Goal: Information Seeking & Learning: Learn about a topic

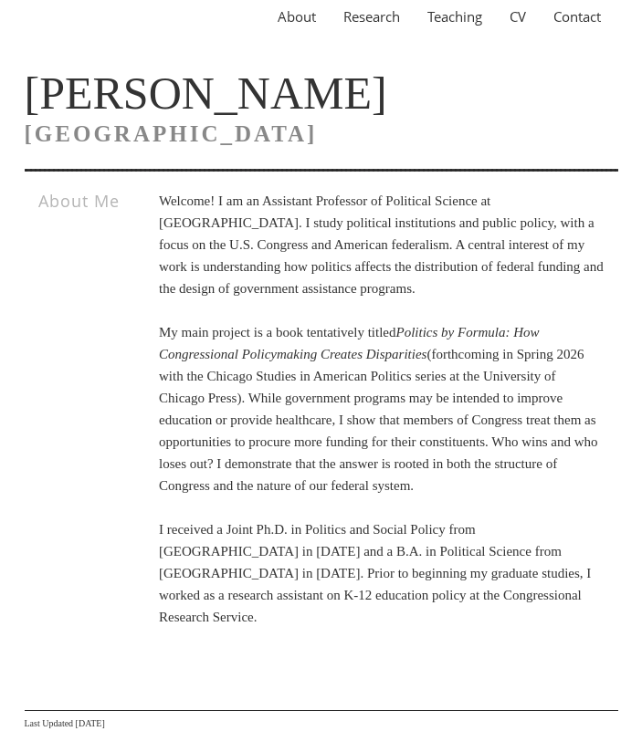
scroll to position [80, 0]
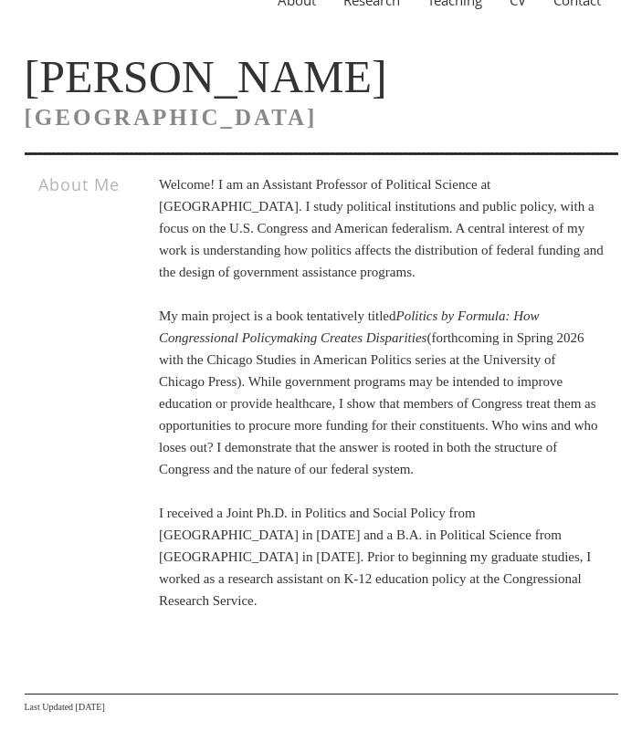
click at [227, 330] on icon "Politics by Formula: How Congressional Policymaking Creates Disparities" at bounding box center [349, 326] width 381 height 37
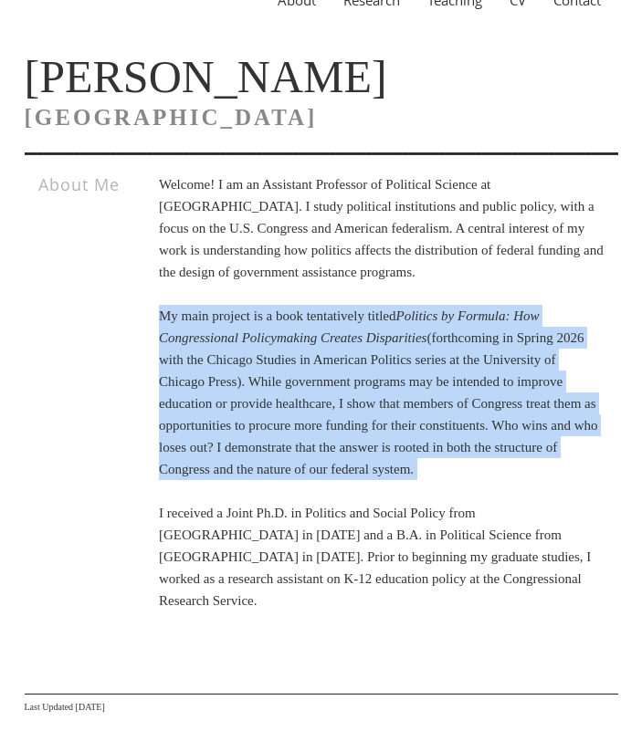
click at [227, 330] on icon "Politics by Formula: How Congressional Policymaking Creates Disparities" at bounding box center [349, 326] width 381 height 37
click at [383, 373] on p "Welcome! I am an Assistant Professor of Political Science at [GEOGRAPHIC_DATA].…" at bounding box center [381, 392] width 445 height 438
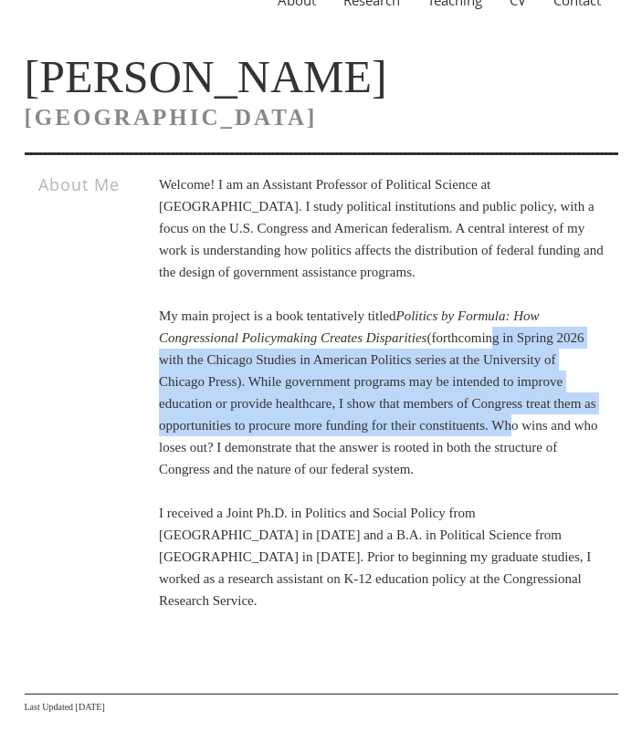
drag, startPoint x: 531, startPoint y: 333, endPoint x: 360, endPoint y: 453, distance: 209.1
click at [360, 453] on p "Welcome! I am an Assistant Professor of Political Science at [GEOGRAPHIC_DATA].…" at bounding box center [381, 392] width 445 height 438
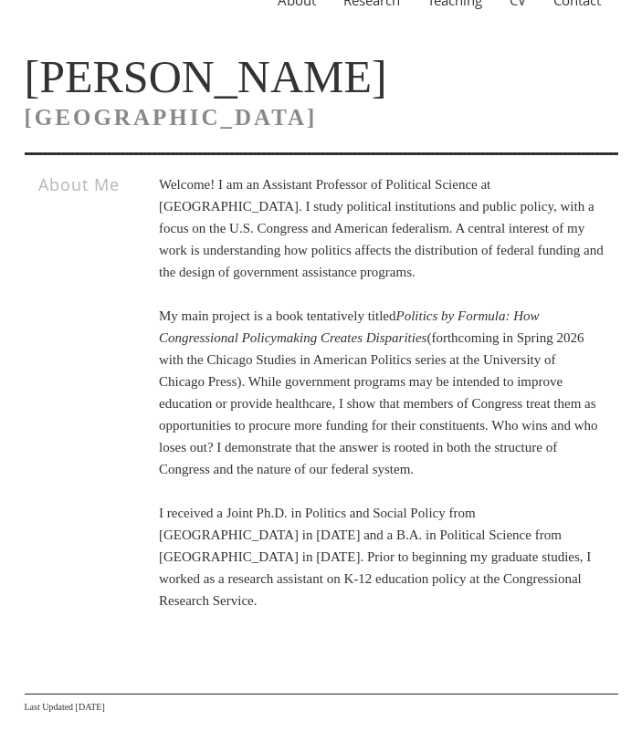
click at [347, 569] on p "Welcome! I am an Assistant Professor of Political Science at [GEOGRAPHIC_DATA].…" at bounding box center [381, 392] width 445 height 438
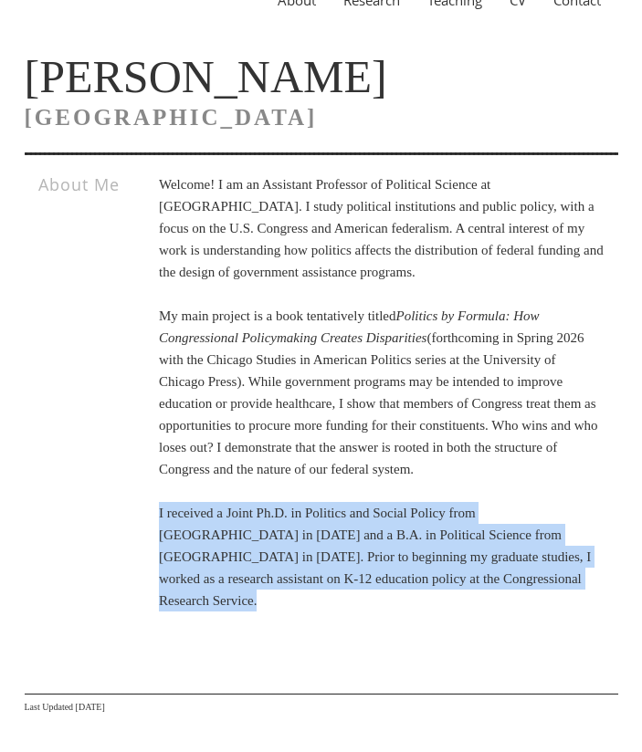
click at [347, 569] on p "Welcome! I am an Assistant Professor of Political Science at [GEOGRAPHIC_DATA].…" at bounding box center [381, 392] width 445 height 438
click at [378, 598] on p "Welcome! I am an Assistant Professor of Political Science at [GEOGRAPHIC_DATA].…" at bounding box center [381, 392] width 445 height 438
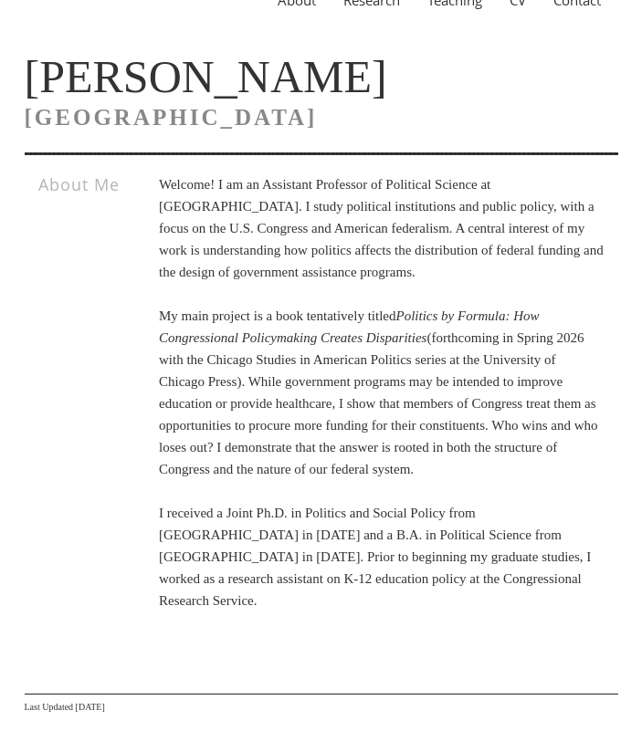
click at [284, 606] on p "Welcome! I am an Assistant Professor of Political Science at [GEOGRAPHIC_DATA].…" at bounding box center [381, 392] width 445 height 438
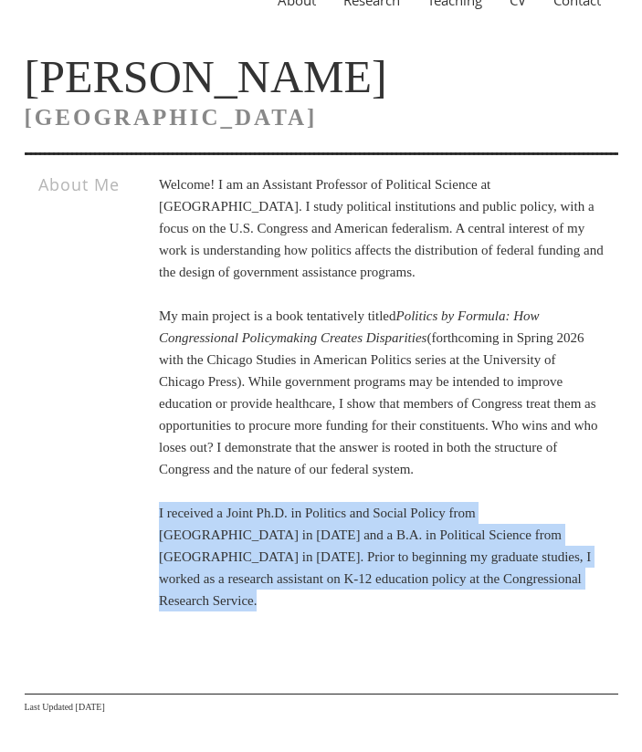
click at [284, 606] on p "Welcome! I am an Assistant Professor of Political Science at [GEOGRAPHIC_DATA].…" at bounding box center [381, 392] width 445 height 438
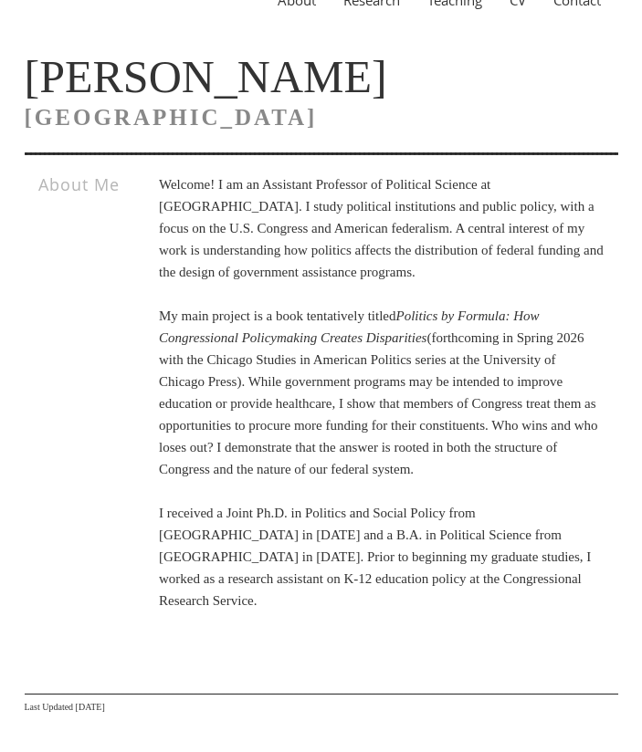
click at [422, 642] on section "About Research Teaching CV Contact [PERSON_NAME] [GEOGRAPHIC_DATA] About Me Wel…" at bounding box center [321, 328] width 593 height 777
click at [225, 596] on p "Welcome! I am an Assistant Professor of Political Science at [GEOGRAPHIC_DATA].…" at bounding box center [381, 392] width 445 height 438
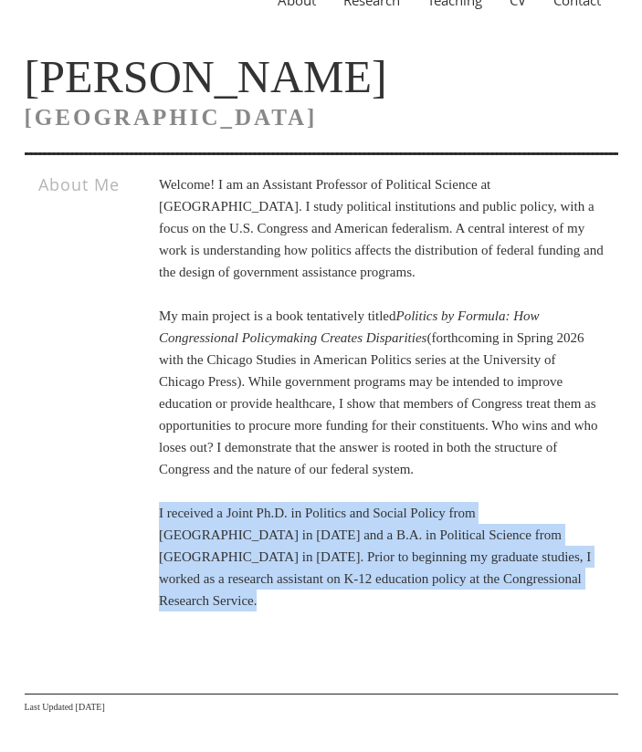
click at [225, 596] on p "Welcome! I am an Assistant Professor of Political Science at [GEOGRAPHIC_DATA].…" at bounding box center [381, 392] width 445 height 438
click at [290, 610] on p "Welcome! I am an Assistant Professor of Political Science at [GEOGRAPHIC_DATA].…" at bounding box center [381, 392] width 445 height 438
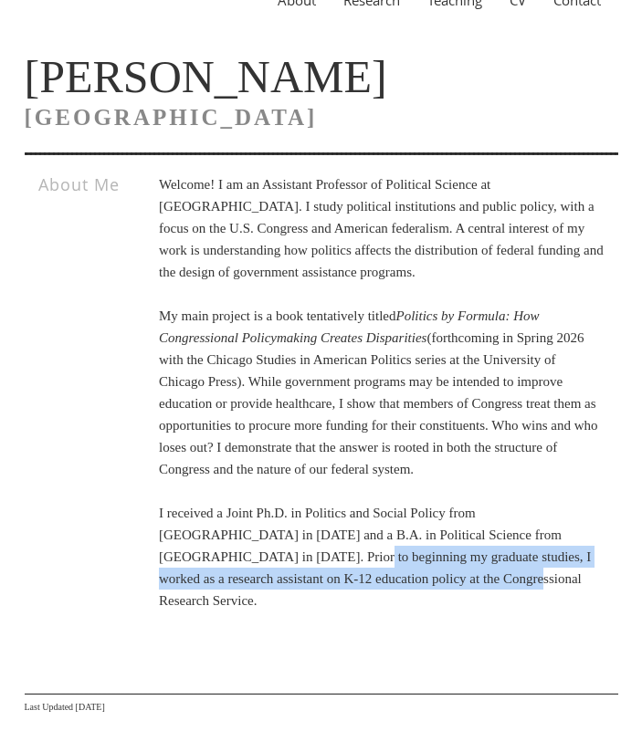
drag, startPoint x: 243, startPoint y: 583, endPoint x: 464, endPoint y: 591, distance: 221.0
click at [464, 591] on p "Welcome! I am an Assistant Professor of Political Science at [GEOGRAPHIC_DATA].…" at bounding box center [381, 392] width 445 height 438
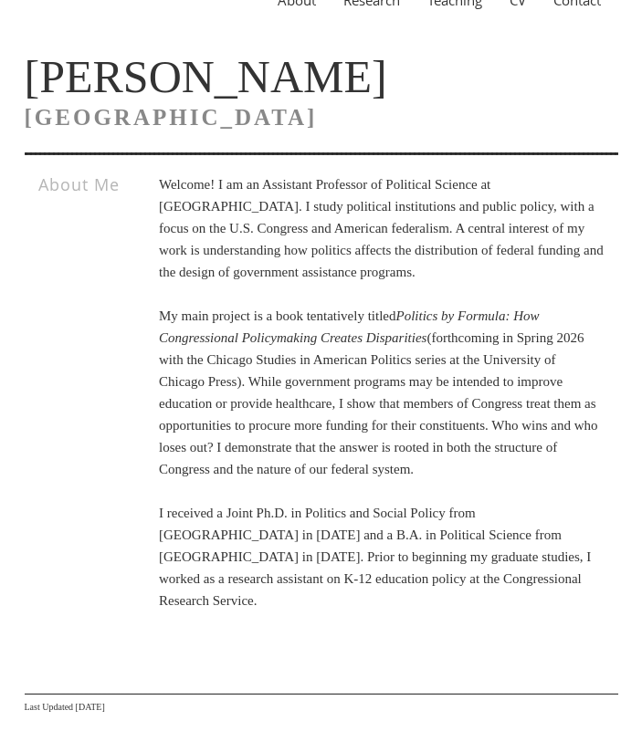
click at [430, 635] on section "About Research Teaching CV Contact [PERSON_NAME] [GEOGRAPHIC_DATA] About Me Wel…" at bounding box center [321, 328] width 593 height 777
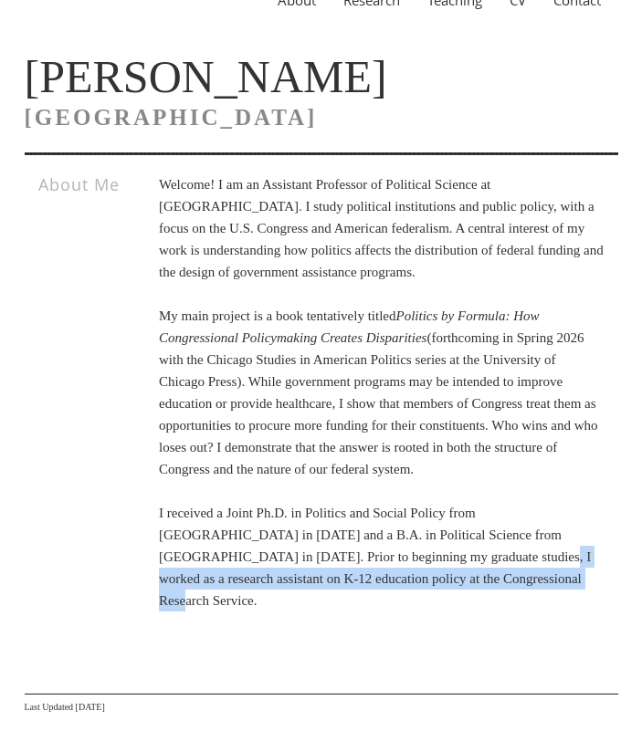
drag, startPoint x: 444, startPoint y: 574, endPoint x: 541, endPoint y: 614, distance: 104.7
click at [541, 614] on div "Welcome! I am an Assistant Professor of Political Science at [GEOGRAPHIC_DATA].…" at bounding box center [367, 401] width 475 height 456
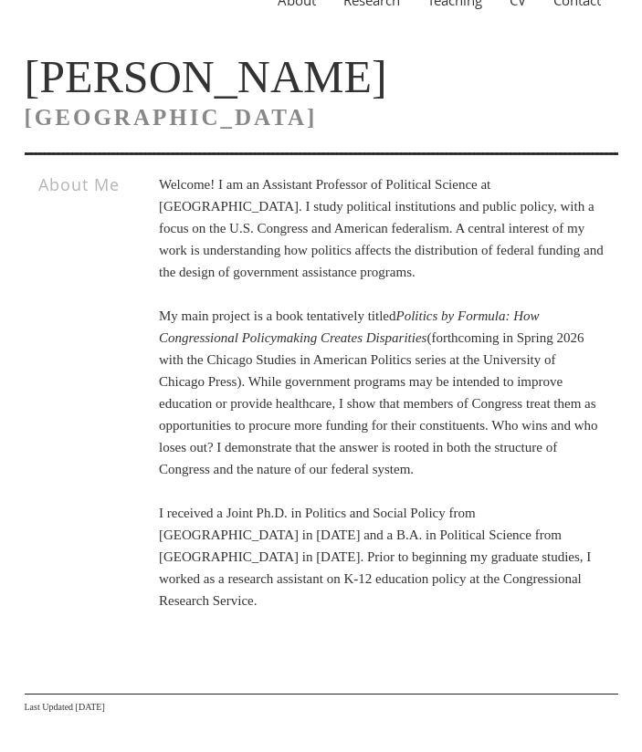
click at [276, 537] on p "Welcome! I am an Assistant Professor of Political Science at [GEOGRAPHIC_DATA].…" at bounding box center [381, 392] width 445 height 438
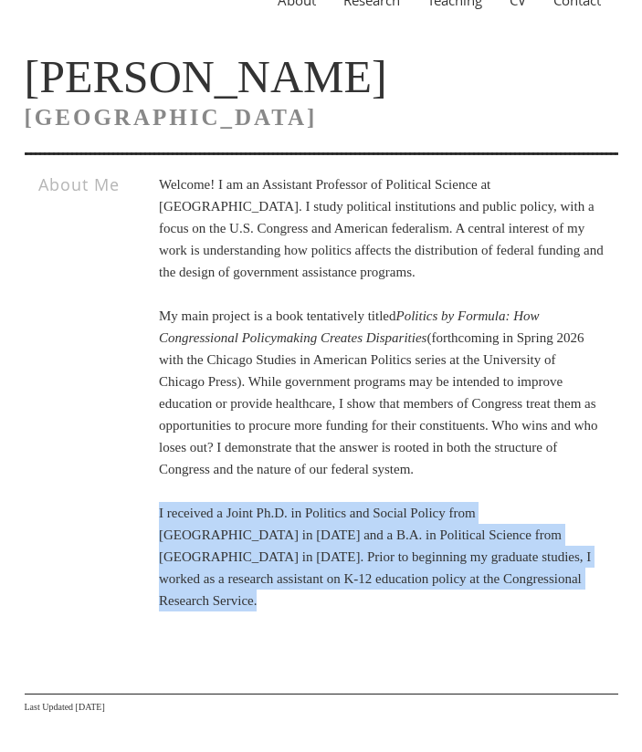
click at [276, 537] on p "Welcome! I am an Assistant Professor of Political Science at [GEOGRAPHIC_DATA].…" at bounding box center [381, 392] width 445 height 438
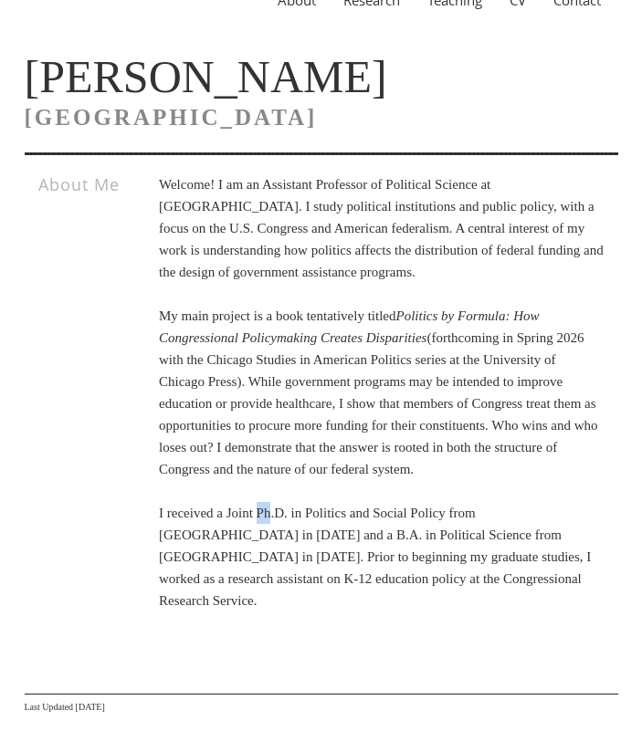
click at [276, 537] on p "Welcome! I am an Assistant Professor of Political Science at [GEOGRAPHIC_DATA].…" at bounding box center [381, 392] width 445 height 438
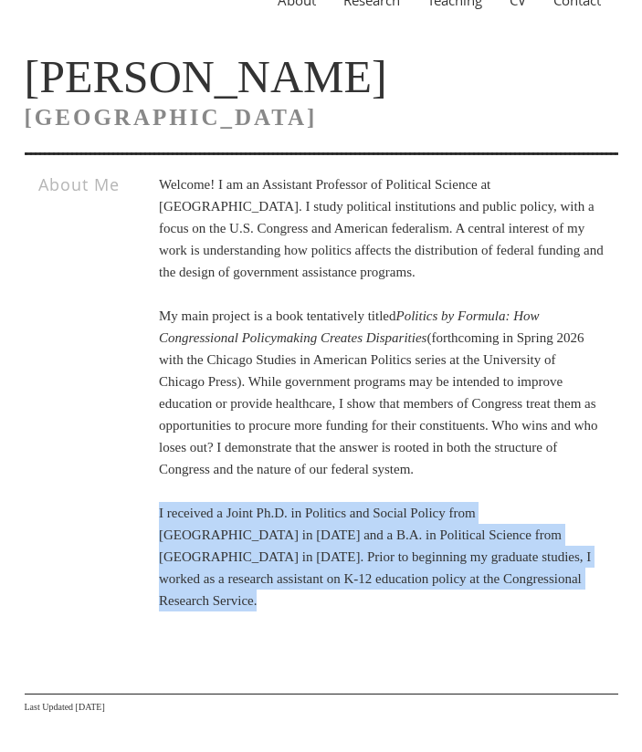
click at [276, 537] on p "Welcome! I am an Assistant Professor of Political Science at [GEOGRAPHIC_DATA].…" at bounding box center [381, 392] width 445 height 438
click at [308, 539] on p "Welcome! I am an Assistant Professor of Political Science at [GEOGRAPHIC_DATA].…" at bounding box center [381, 392] width 445 height 438
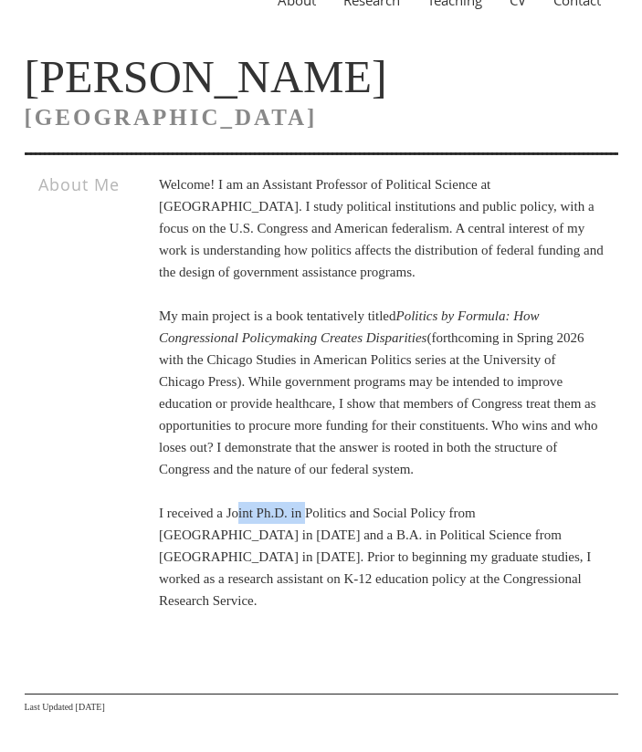
drag, startPoint x: 251, startPoint y: 531, endPoint x: 367, endPoint y: 535, distance: 115.9
click at [367, 535] on p "Welcome! I am an Assistant Professor of Political Science at [GEOGRAPHIC_DATA].…" at bounding box center [381, 392] width 445 height 438
